Goal: Information Seeking & Learning: Learn about a topic

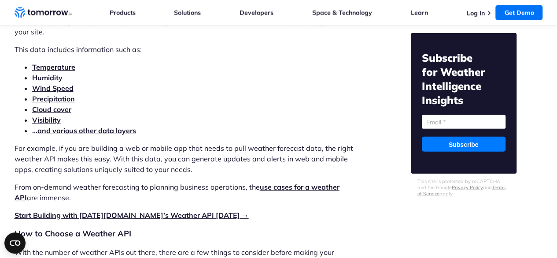
scroll to position [1019, 0]
click at [61, 100] on strong "Precipitation" at bounding box center [53, 98] width 43 height 9
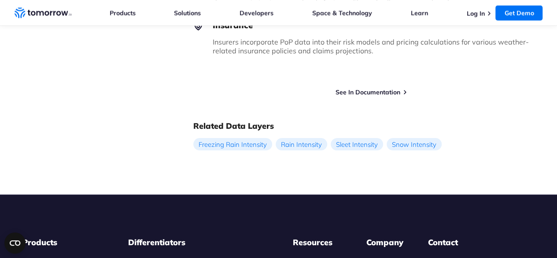
scroll to position [796, 0]
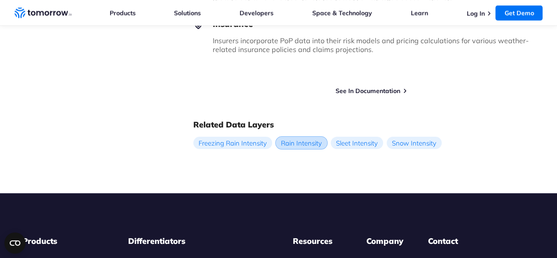
click at [323, 143] on link "Rain Intensity" at bounding box center [302, 143] width 52 height 12
